Goal: Task Accomplishment & Management: Use online tool/utility

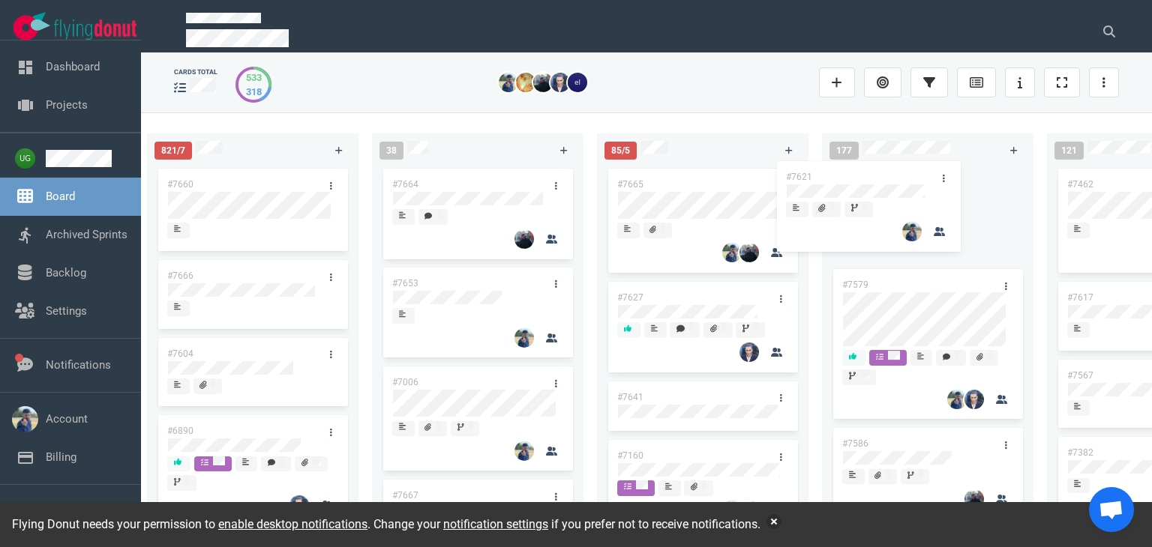
drag, startPoint x: 761, startPoint y: 286, endPoint x: 954, endPoint y: 180, distance: 220.4
click at [954, 180] on div "223 #7646 #7563 #1948 #1674 #1617 #1660 #362 #4673 51 #7633 #7625 #7602 #7598 #…" at bounding box center [646, 329] width 1011 height 434
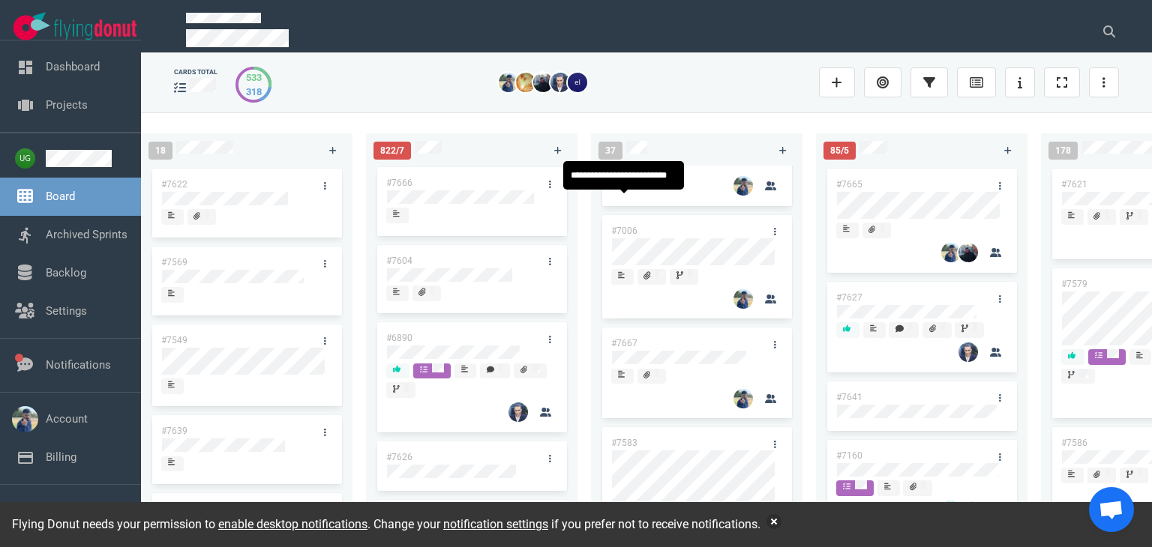
scroll to position [154, 0]
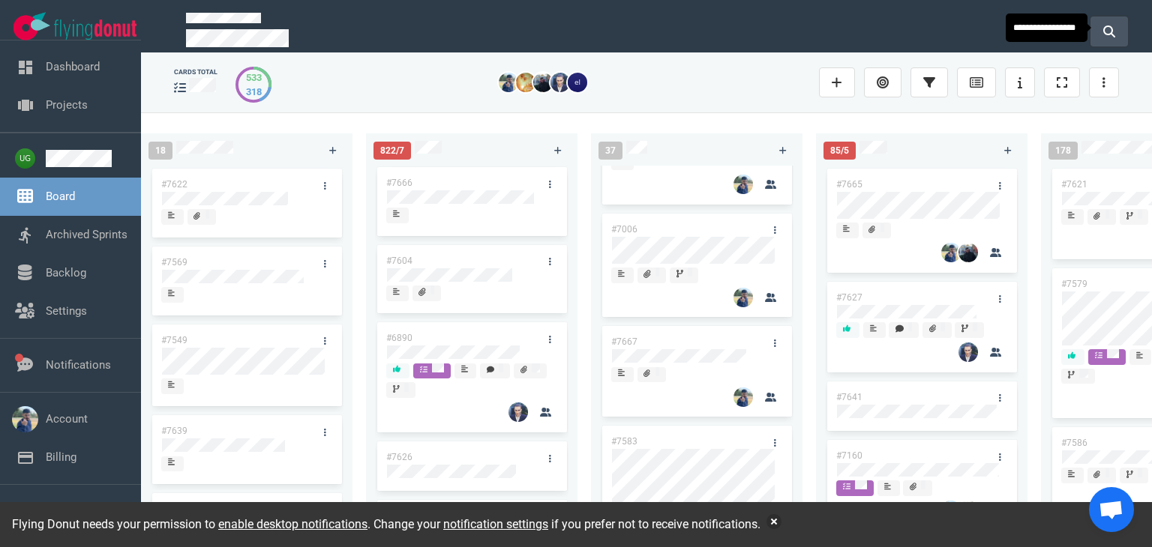
click at [1116, 36] on button at bounding box center [1108, 31] width 37 height 30
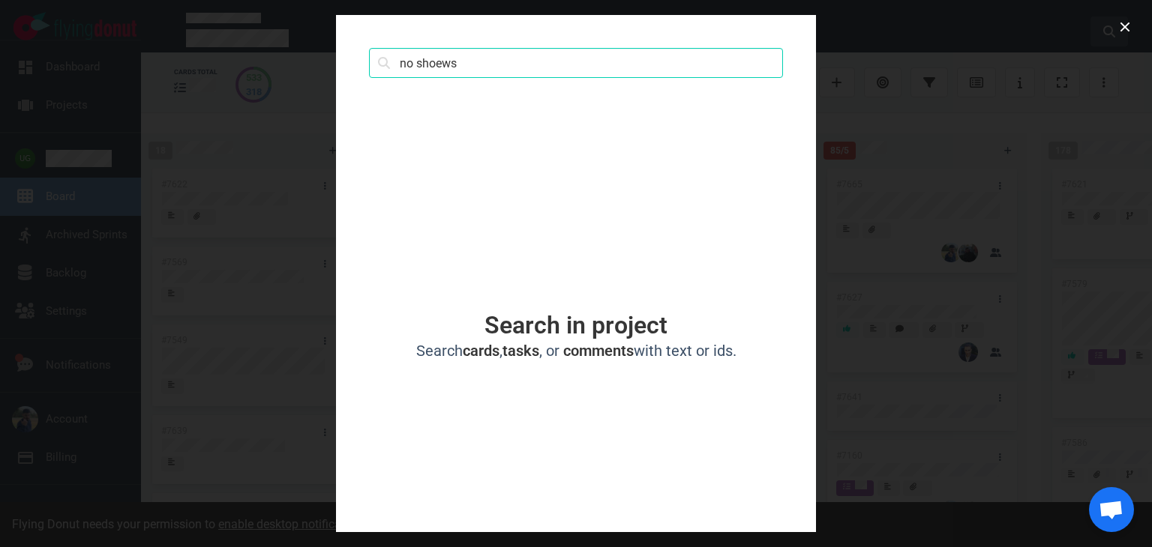
click button "Search" at bounding box center [0, 0] width 0 height 0
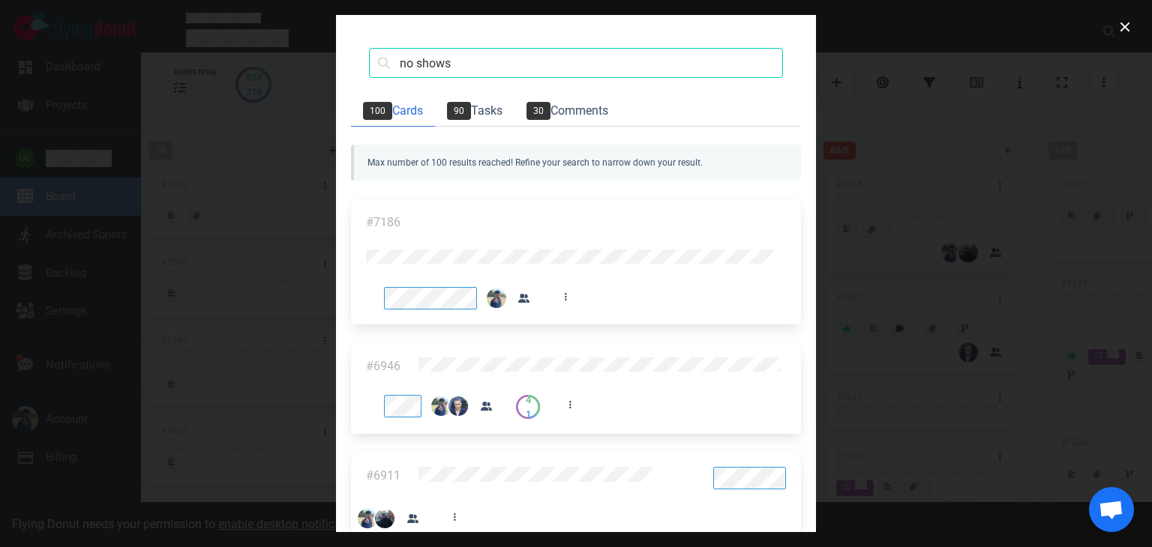
scroll to position [663, 0]
drag, startPoint x: 174, startPoint y: 64, endPoint x: 31, endPoint y: 74, distance: 142.8
click at [31, 74] on div "no shows Search 100 Cards 90 Tasks 30 Comments Max number of 100 results reache…" at bounding box center [576, 273] width 1152 height 547
click button "Search" at bounding box center [0, 0] width 0 height 0
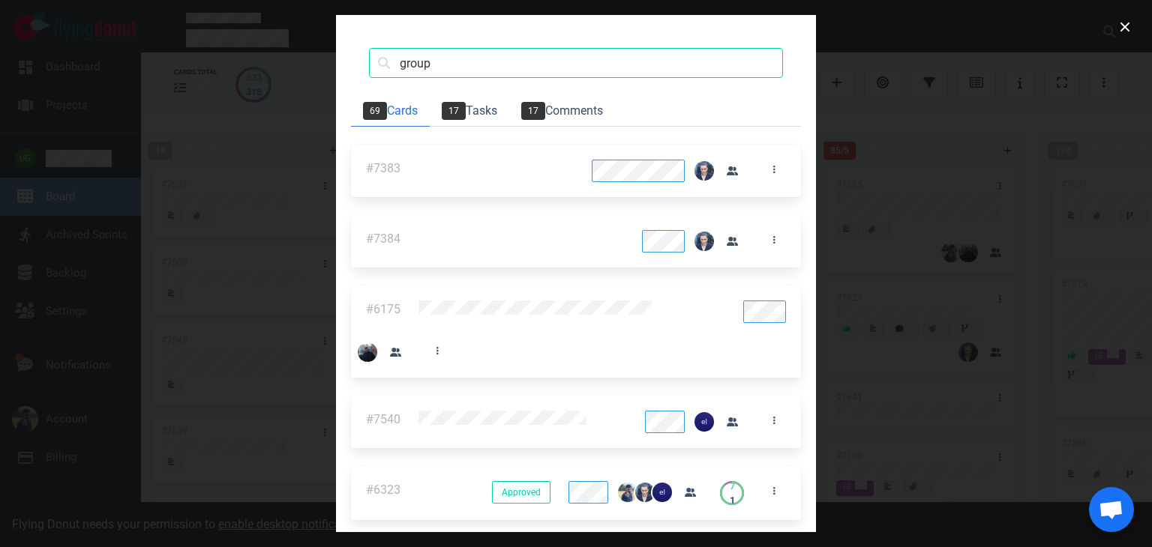
scroll to position [0, 0]
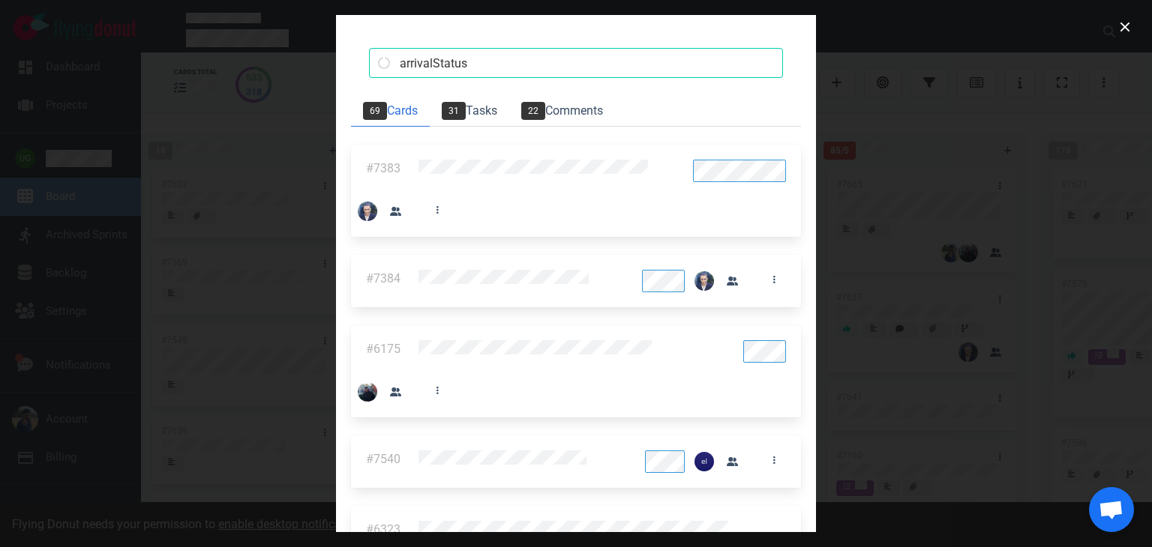
type input "arrivalStatus"
click button "Search" at bounding box center [0, 0] width 0 height 0
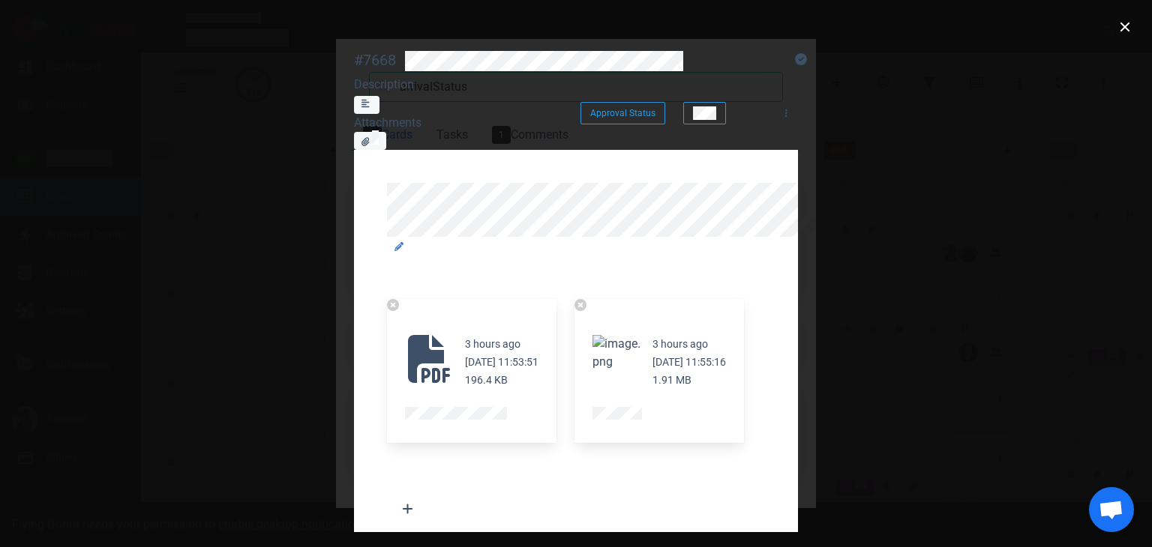
click at [354, 58] on div "#7668" at bounding box center [375, 60] width 42 height 19
copy div "#7668"
click at [798, 103] on link at bounding box center [786, 112] width 24 height 19
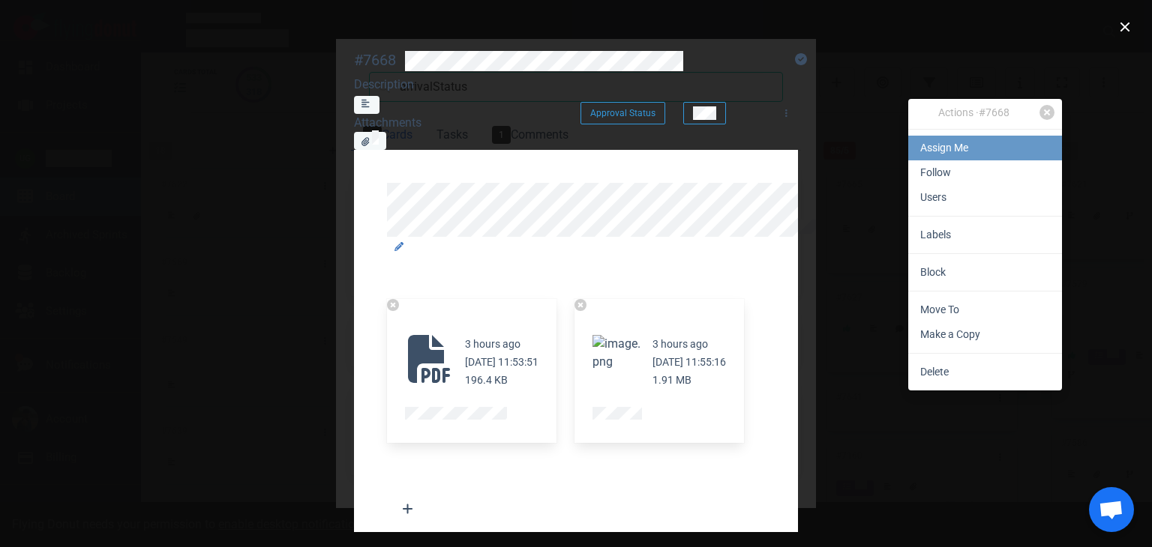
click at [981, 153] on link "Assign Me" at bounding box center [985, 148] width 154 height 25
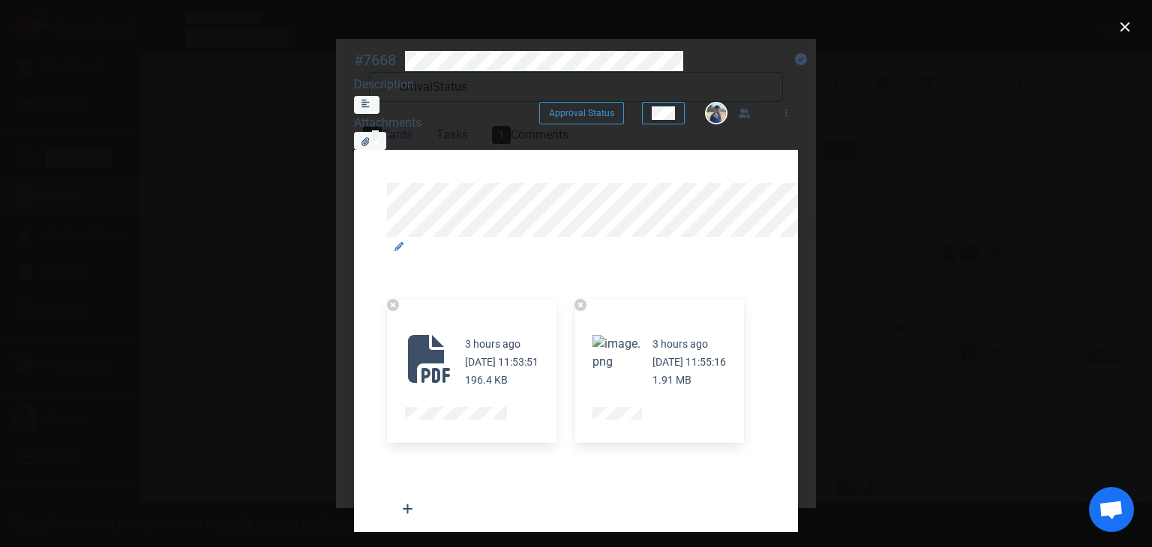
click at [765, 102] on div at bounding box center [744, 113] width 42 height 22
click at [684, 102] on button at bounding box center [663, 113] width 43 height 22
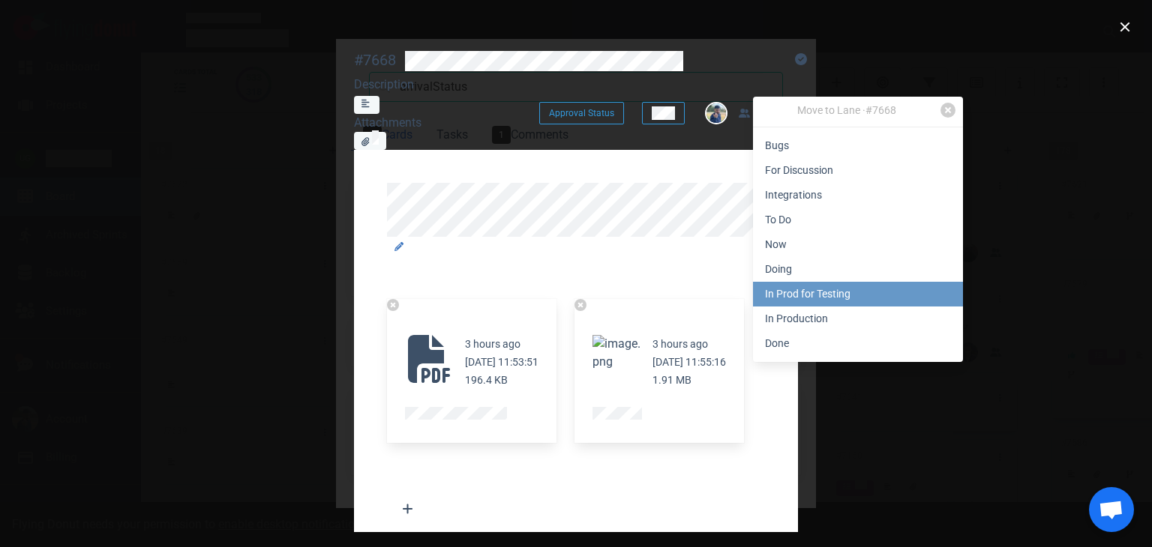
click at [852, 286] on link "In Prod for Testing" at bounding box center [858, 294] width 210 height 25
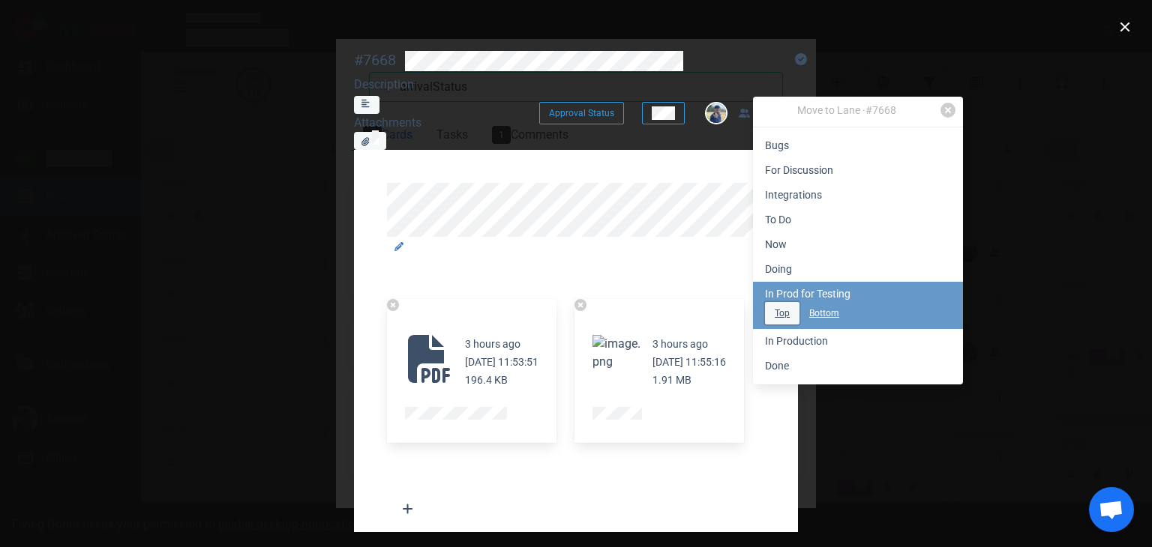
click at [786, 319] on button "Top" at bounding box center [782, 313] width 34 height 22
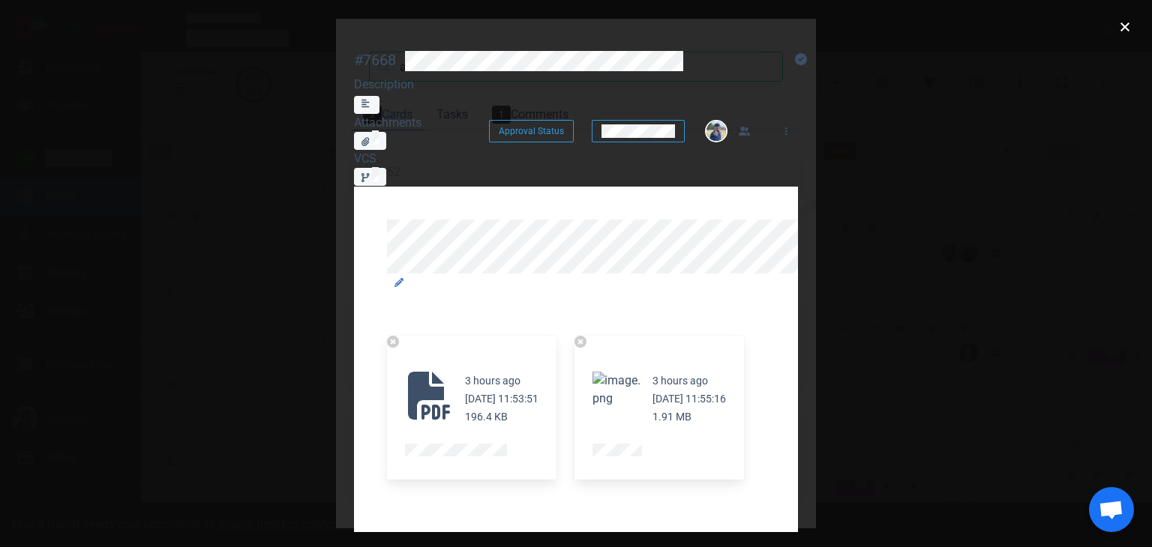
click at [1123, 26] on button "close" at bounding box center [1125, 27] width 24 height 24
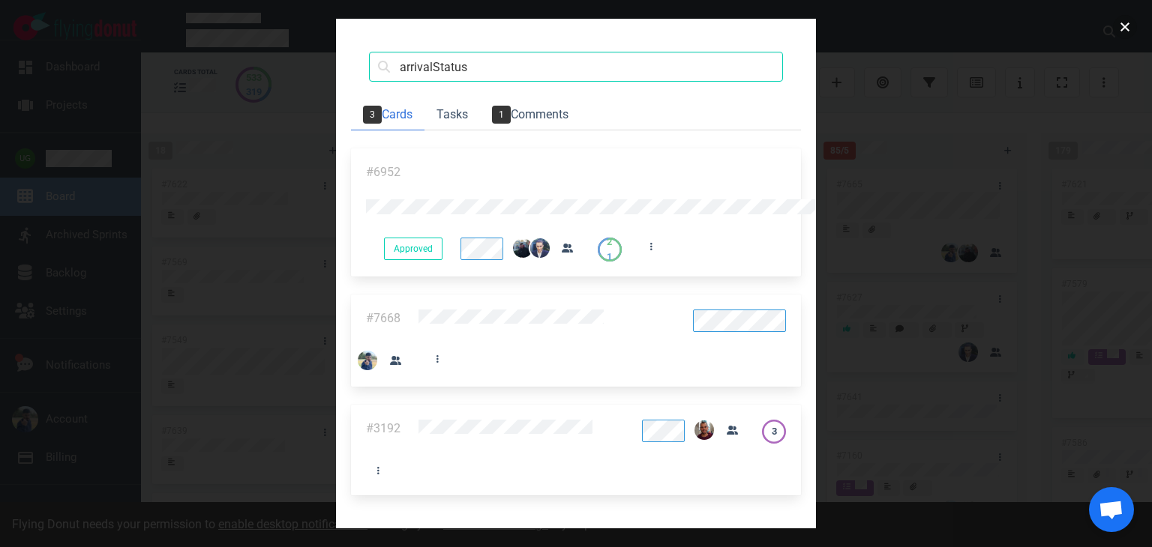
click at [1122, 28] on button "close" at bounding box center [1125, 27] width 24 height 24
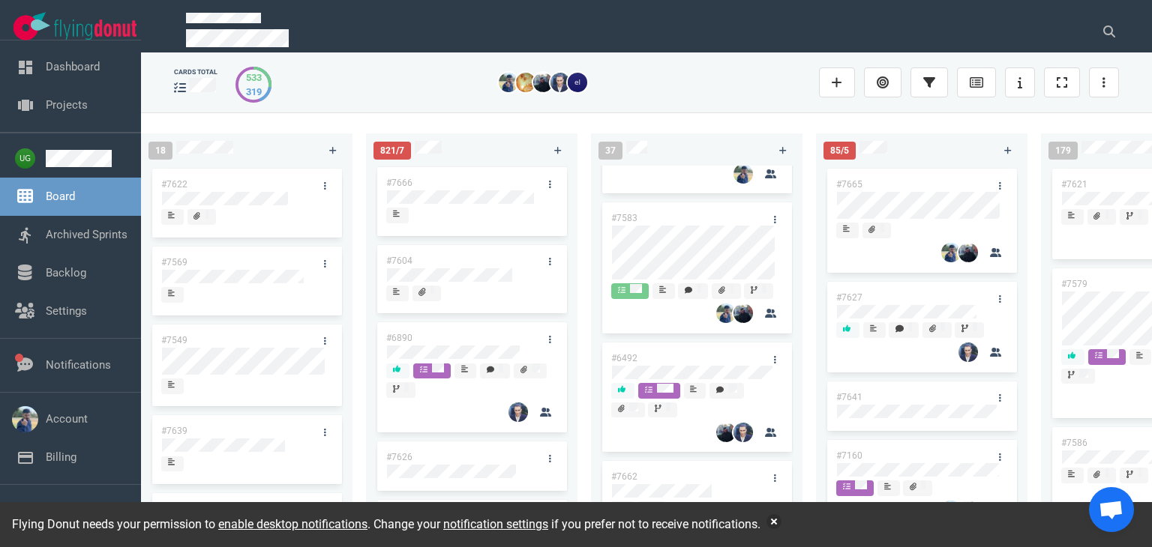
scroll to position [383, 0]
